Goal: Task Accomplishment & Management: Use online tool/utility

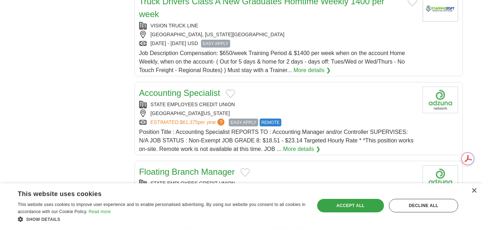
click at [357, 202] on div "Accept all" at bounding box center [350, 206] width 67 height 14
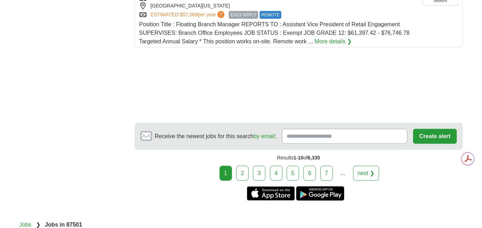
scroll to position [927, 0]
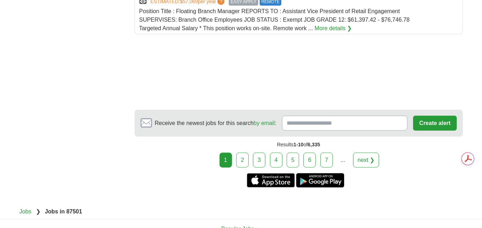
click at [244, 153] on link "2" at bounding box center [242, 160] width 12 height 15
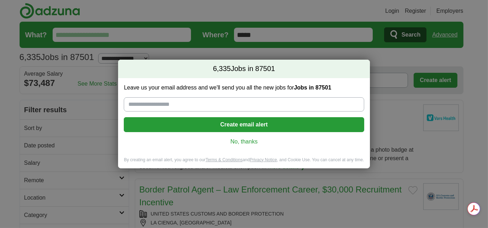
click at [246, 140] on link "No, thanks" at bounding box center [243, 142] width 229 height 8
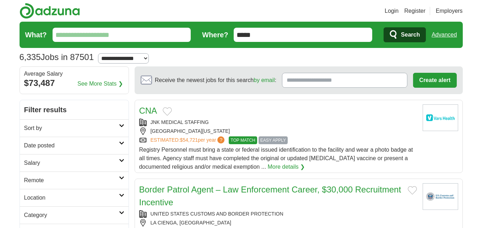
click at [115, 34] on input "What?" at bounding box center [122, 35] width 139 height 14
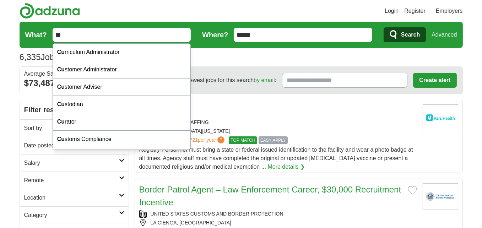
type input "*"
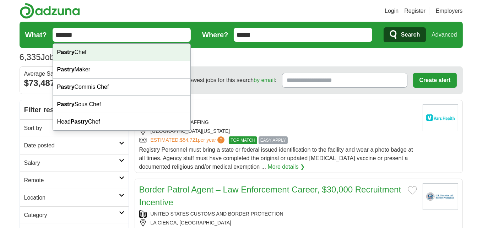
click at [114, 49] on div "Pastry Chef" at bounding box center [122, 52] width 138 height 17
type input "**********"
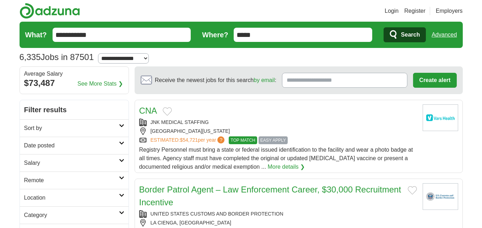
click at [399, 37] on button "Search" at bounding box center [405, 34] width 42 height 15
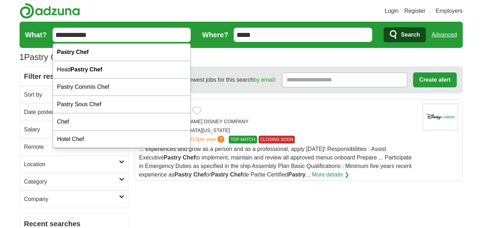
drag, startPoint x: 98, startPoint y: 40, endPoint x: 0, endPoint y: 31, distance: 98.9
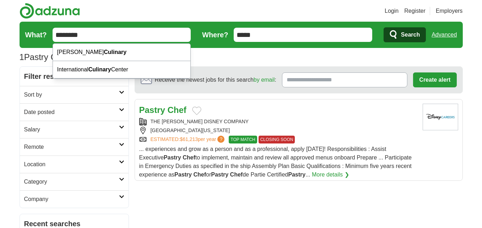
type input "********"
click at [384, 27] on button "Search" at bounding box center [405, 34] width 42 height 15
